Goal: Task Accomplishment & Management: Complete application form

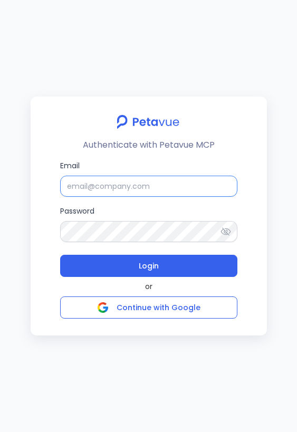
click at [131, 191] on input "Email" at bounding box center [148, 186] width 177 height 21
type input "[PERSON_NAME][EMAIL_ADDRESS][PERSON_NAME][DOMAIN_NAME]"
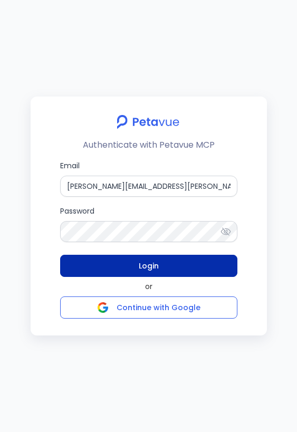
click at [153, 267] on span "Login" at bounding box center [149, 266] width 20 height 15
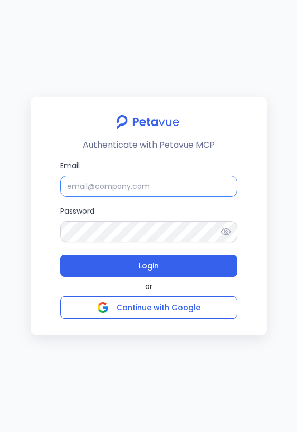
click at [149, 195] on input "Email" at bounding box center [148, 186] width 177 height 21
type input "[PERSON_NAME][EMAIL_ADDRESS][PERSON_NAME][DOMAIN_NAME]"
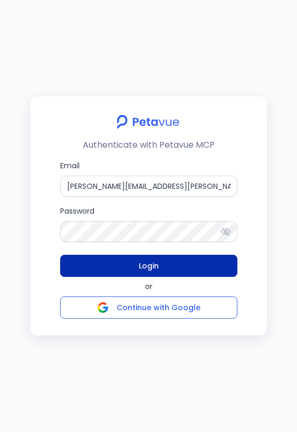
click at [171, 267] on button "Login" at bounding box center [148, 266] width 177 height 22
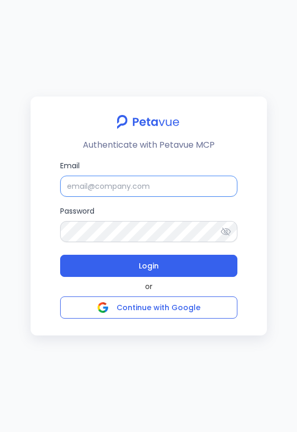
click at [194, 184] on input "Email" at bounding box center [148, 186] width 177 height 21
type input "[PERSON_NAME][EMAIL_ADDRESS][PERSON_NAME][DOMAIN_NAME]"
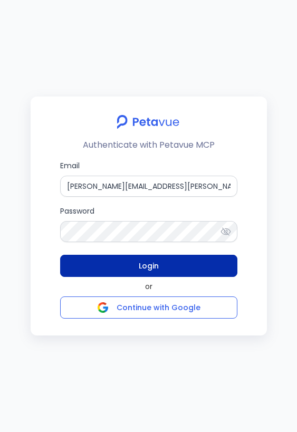
click at [158, 272] on span "Login" at bounding box center [149, 266] width 20 height 15
